Goal: Information Seeking & Learning: Learn about a topic

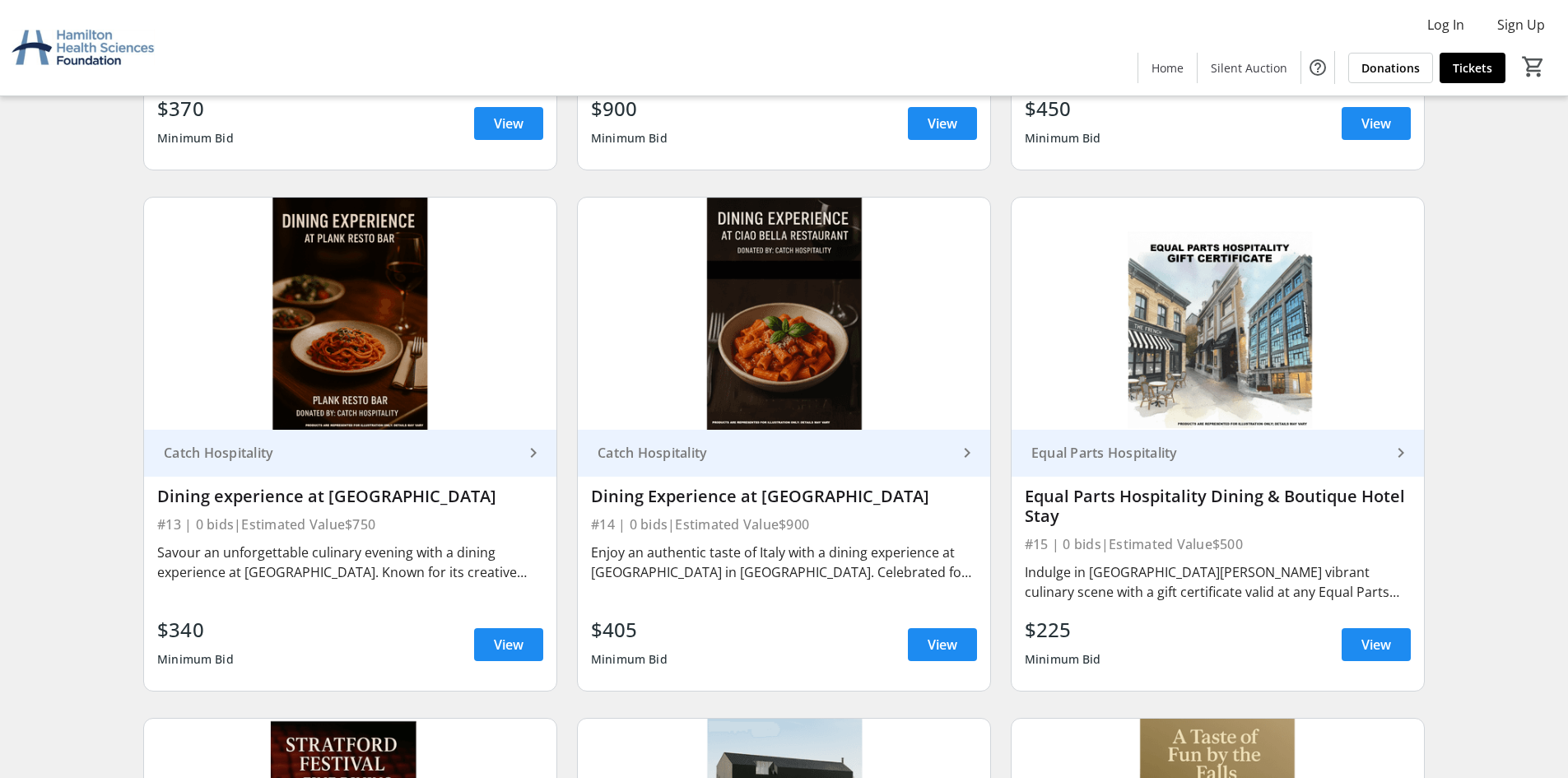
scroll to position [2070, 0]
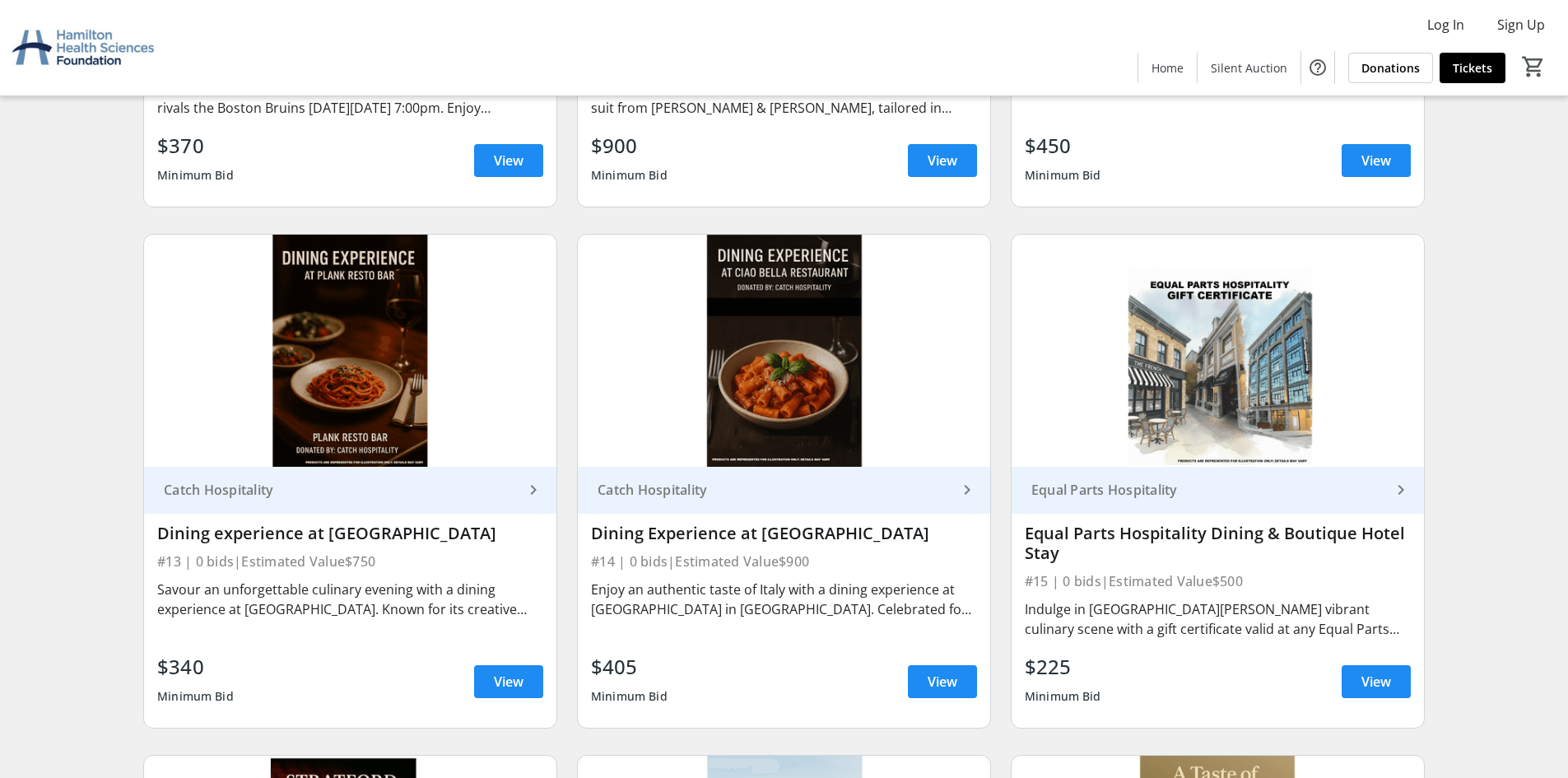
click at [534, 487] on mat-icon "keyboard_arrow_right" at bounding box center [533, 489] width 20 height 20
click at [226, 599] on div "Savour an unforgettable culinary evening with a dining experience at [GEOGRAPHI…" at bounding box center [350, 599] width 386 height 39
click at [528, 675] on span at bounding box center [508, 681] width 69 height 39
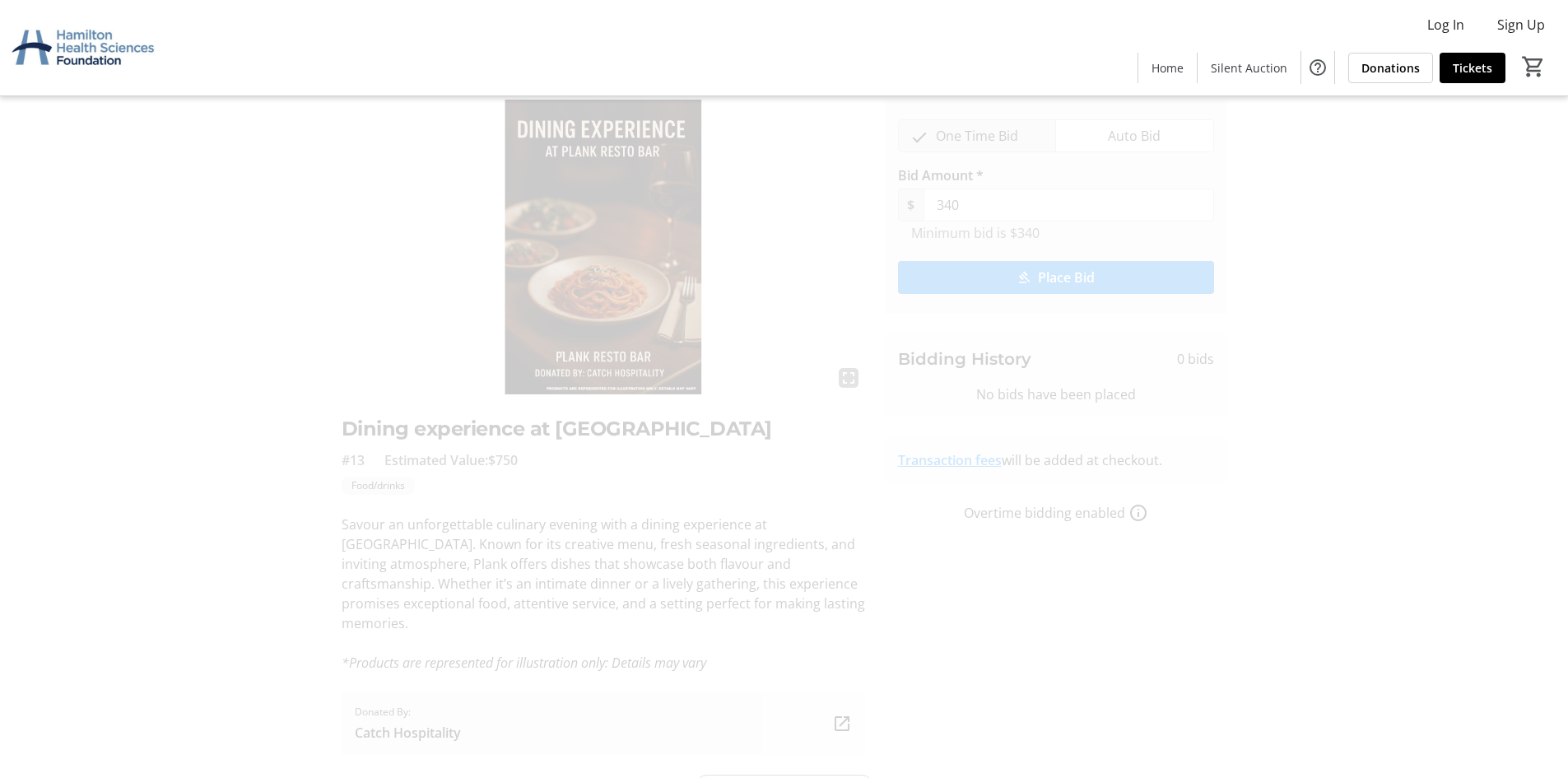
scroll to position [95, 0]
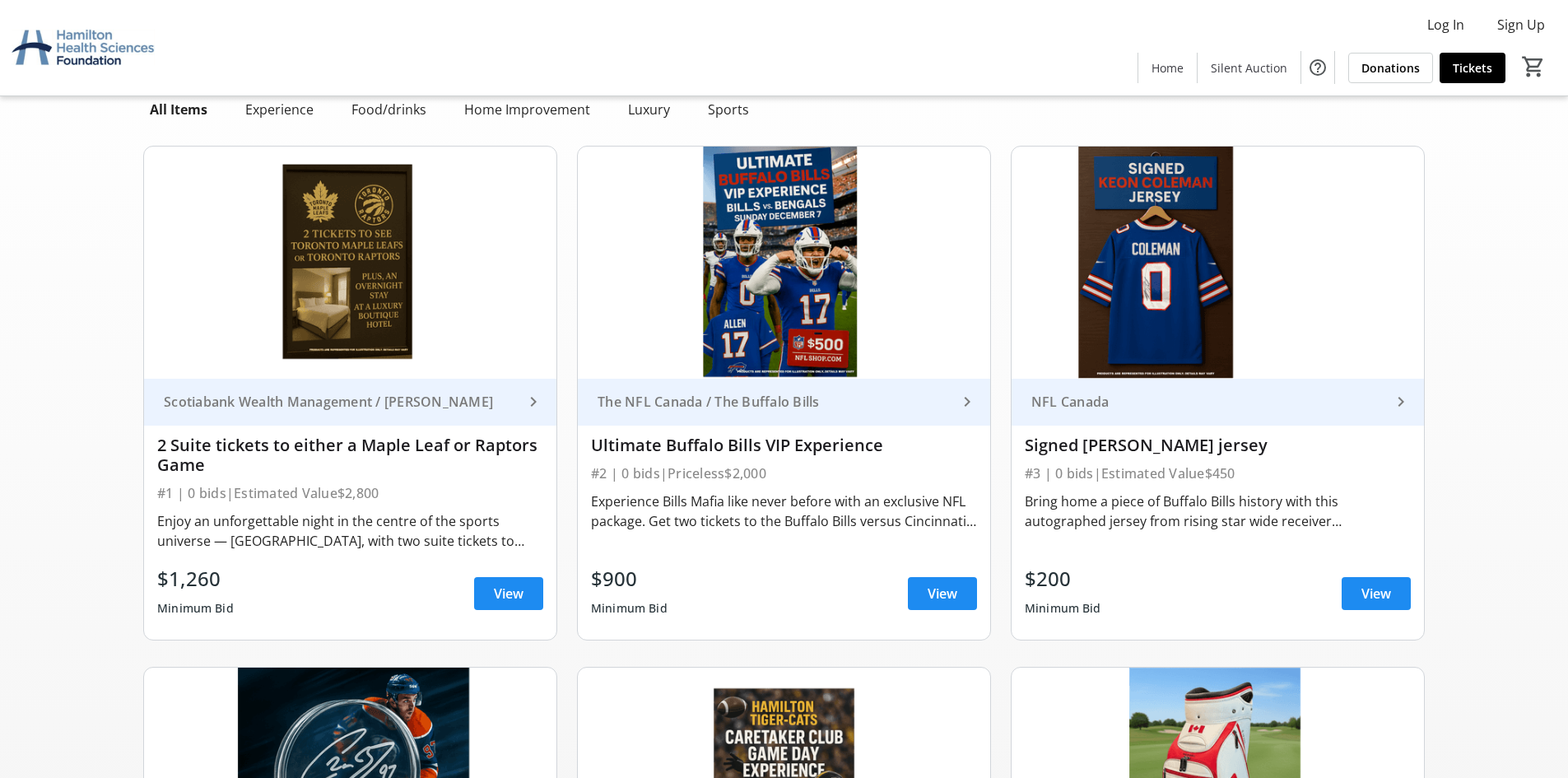
scroll to position [2070, 0]
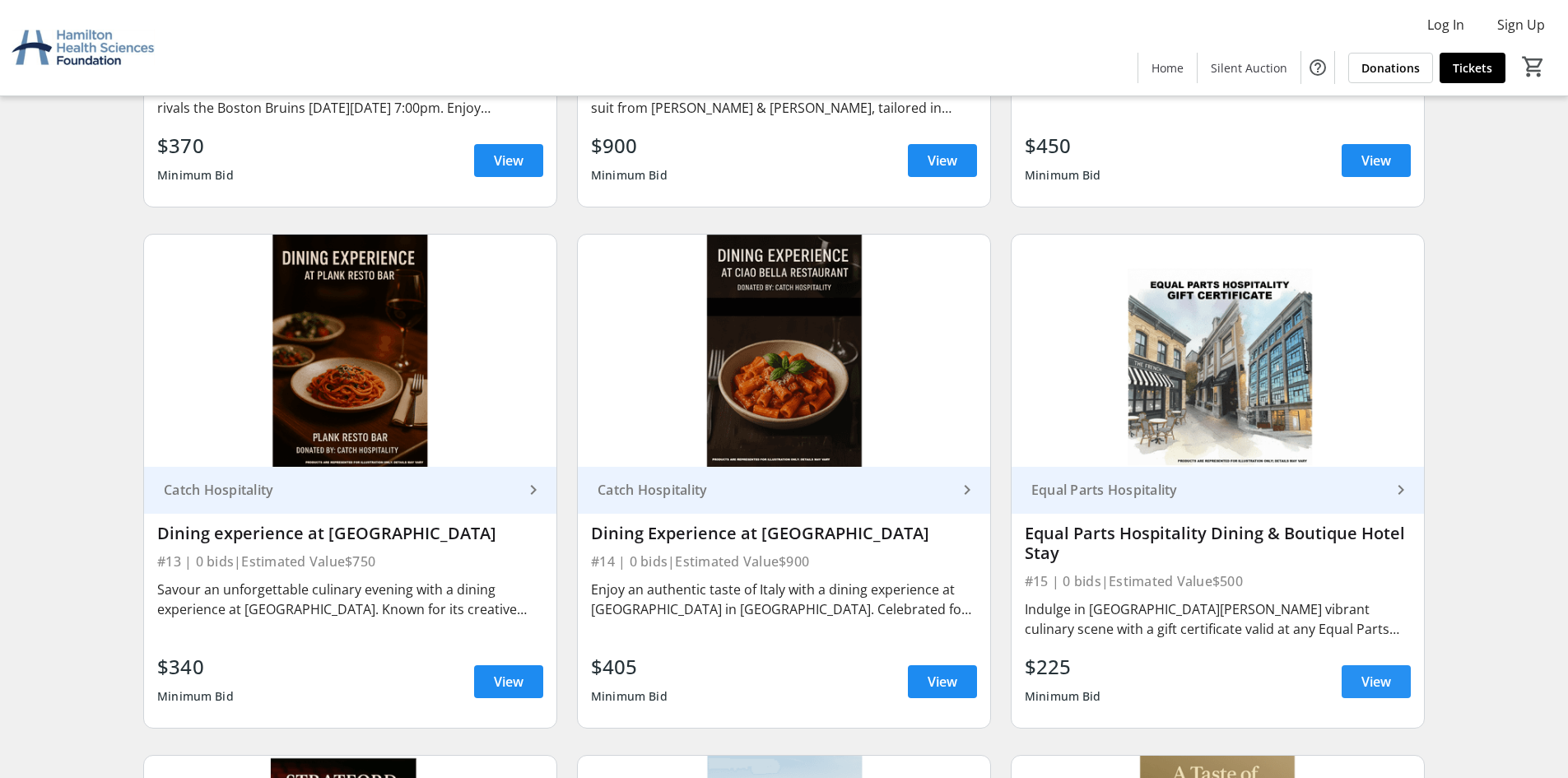
click at [1377, 683] on span "View" at bounding box center [1375, 682] width 29 height 20
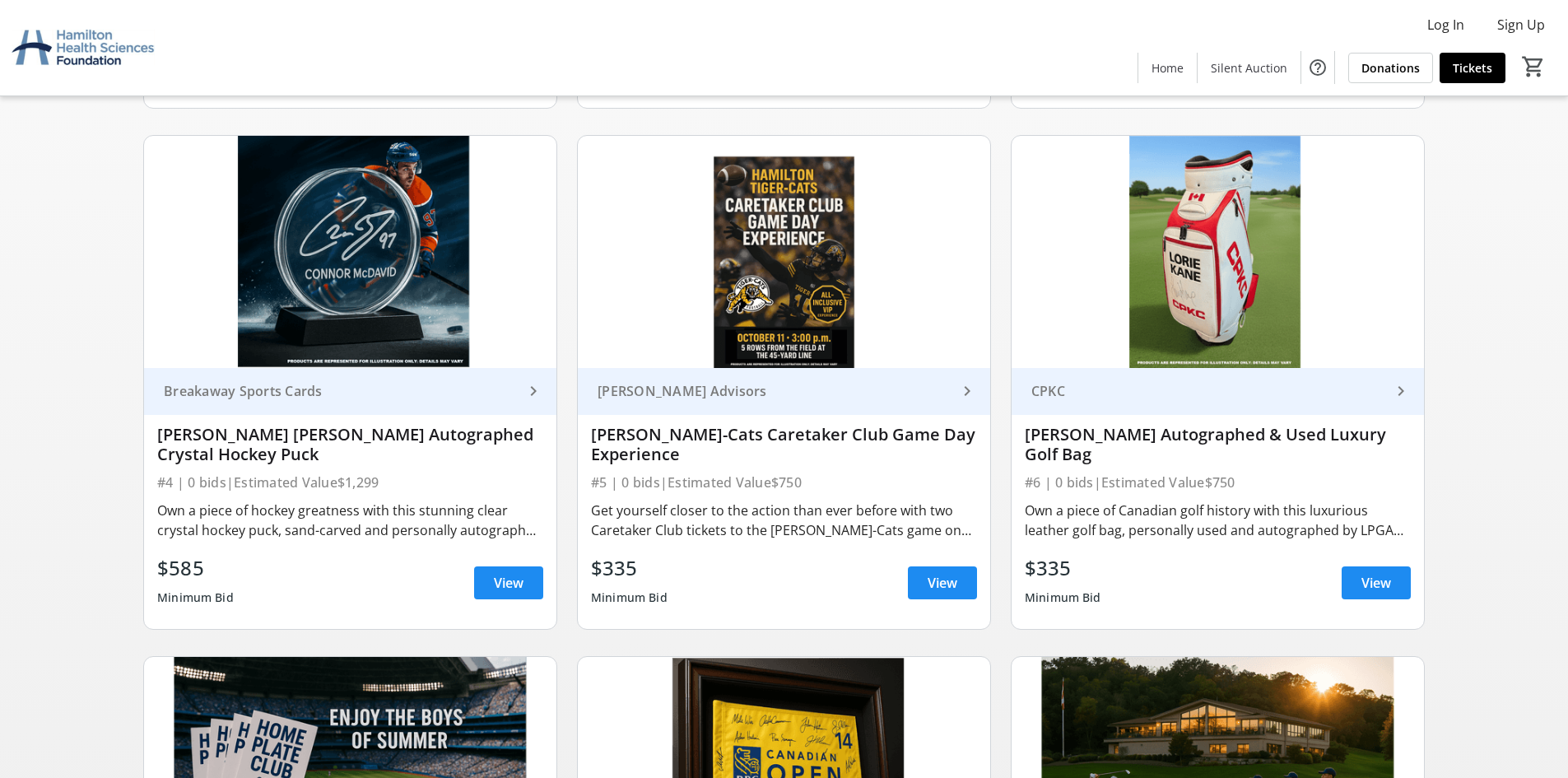
scroll to position [589, 0]
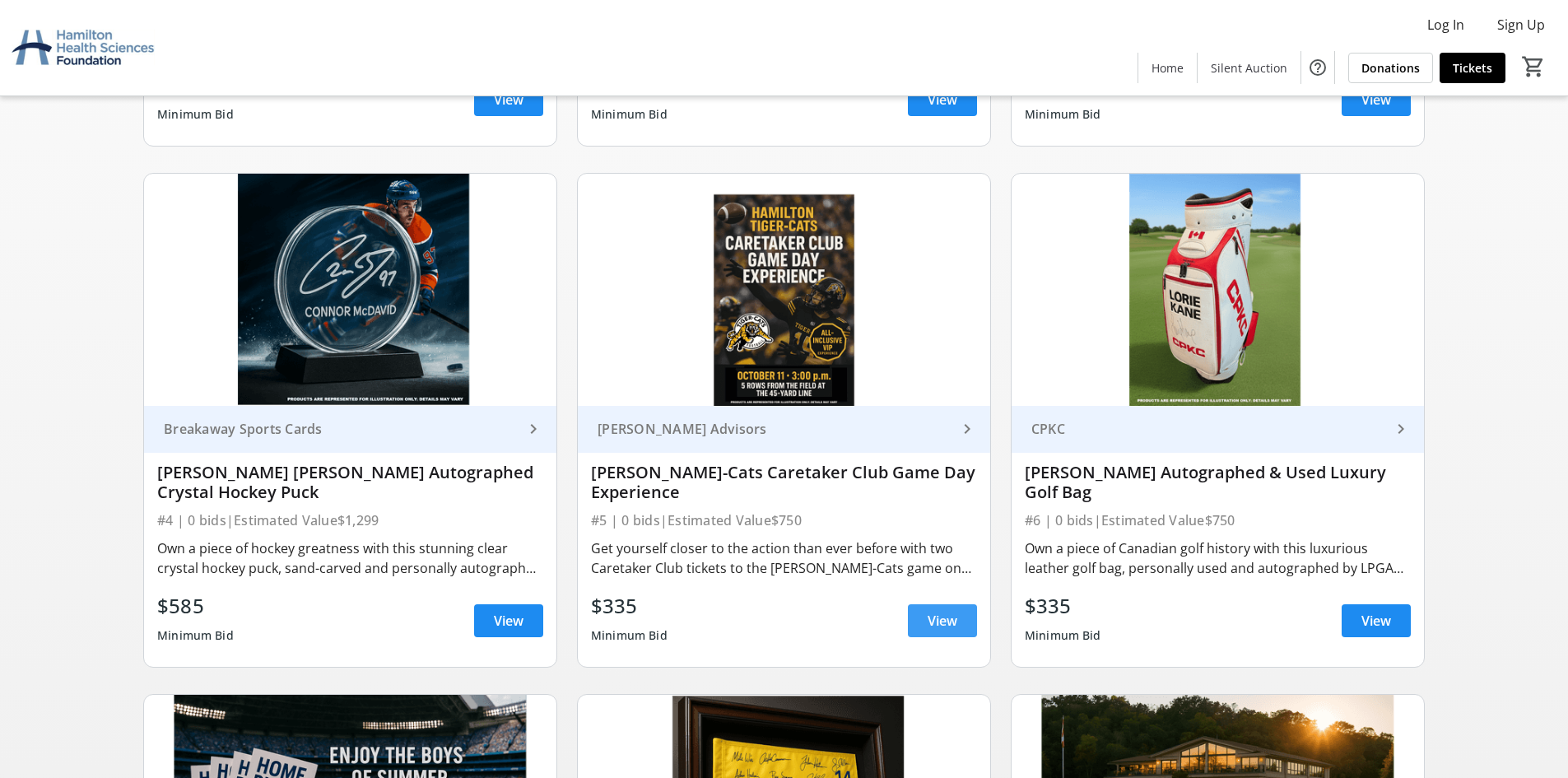
click at [930, 617] on span "View" at bounding box center [942, 621] width 29 height 20
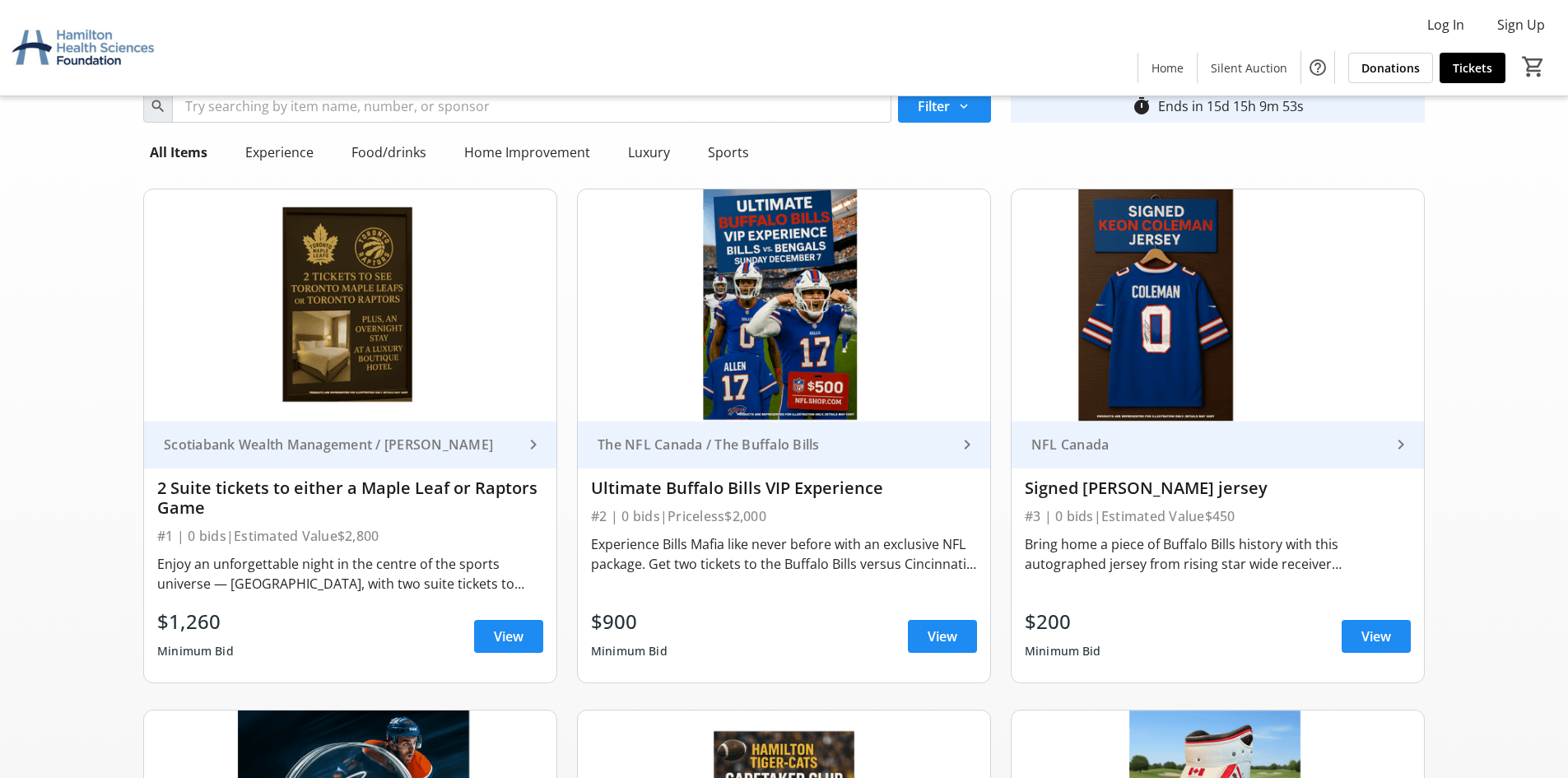
scroll to position [83, 0]
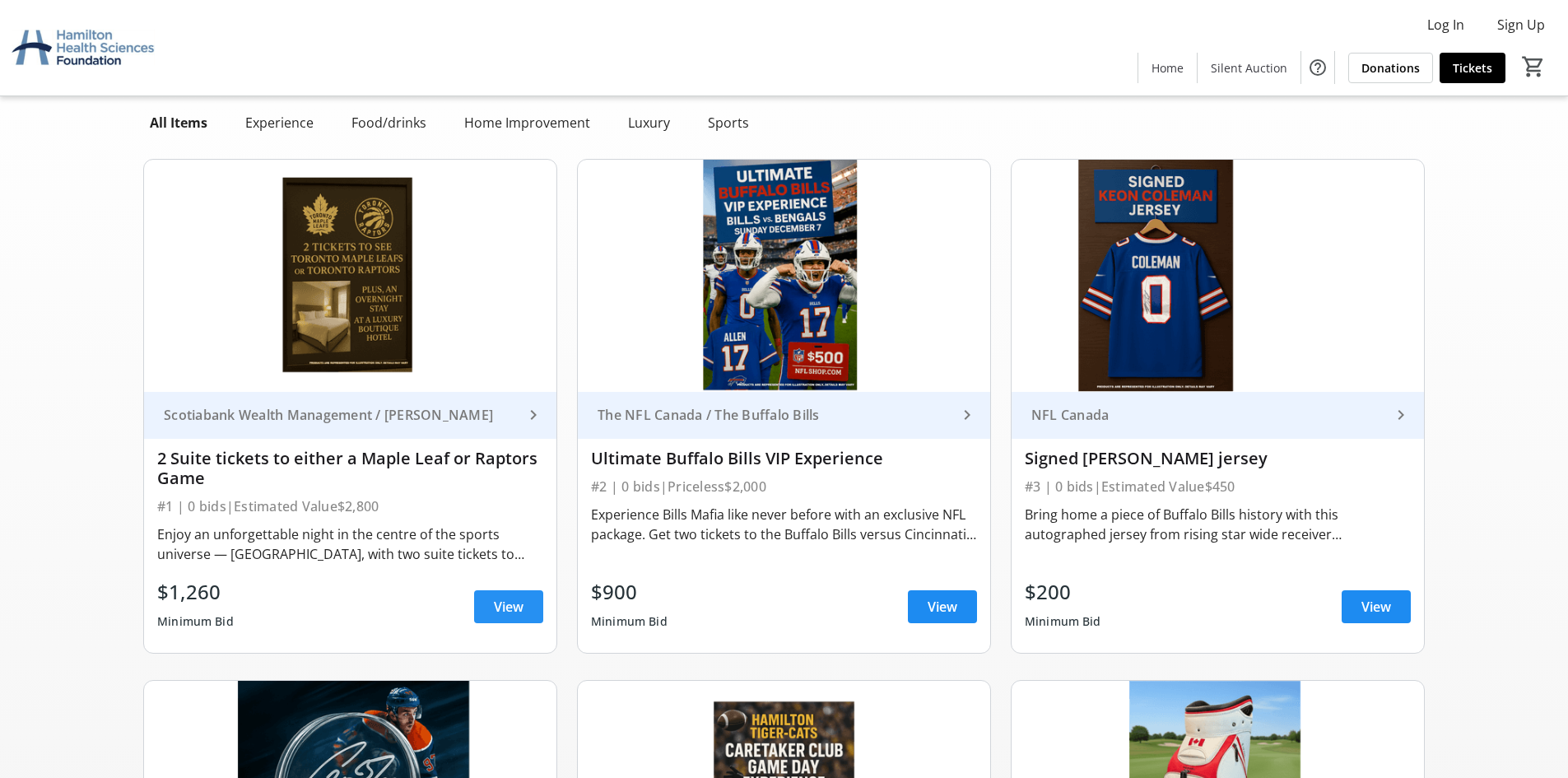
click at [506, 604] on span "View" at bounding box center [509, 606] width 29 height 20
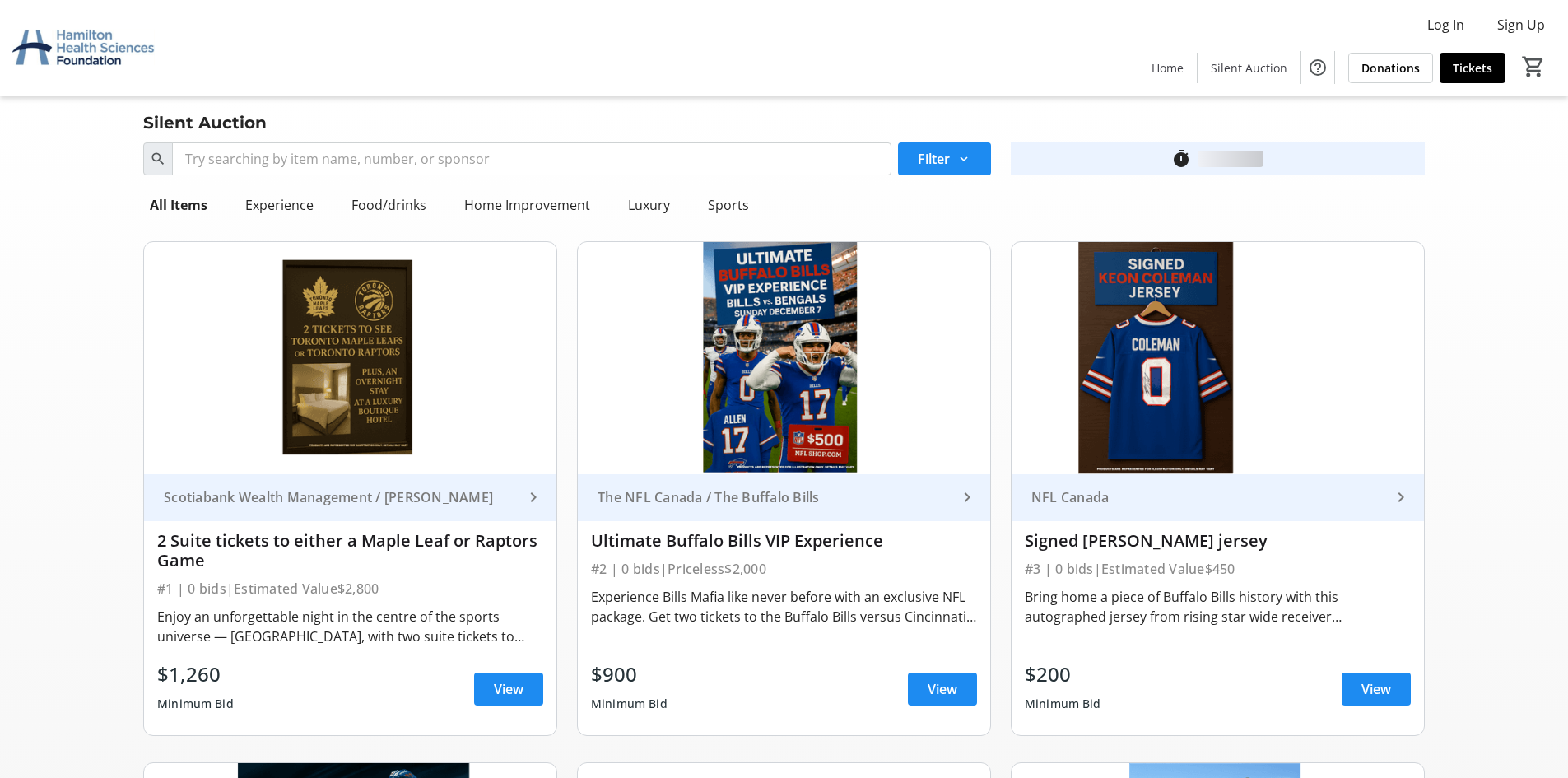
scroll to position [83, 0]
